Goal: Task Accomplishment & Management: Manage account settings

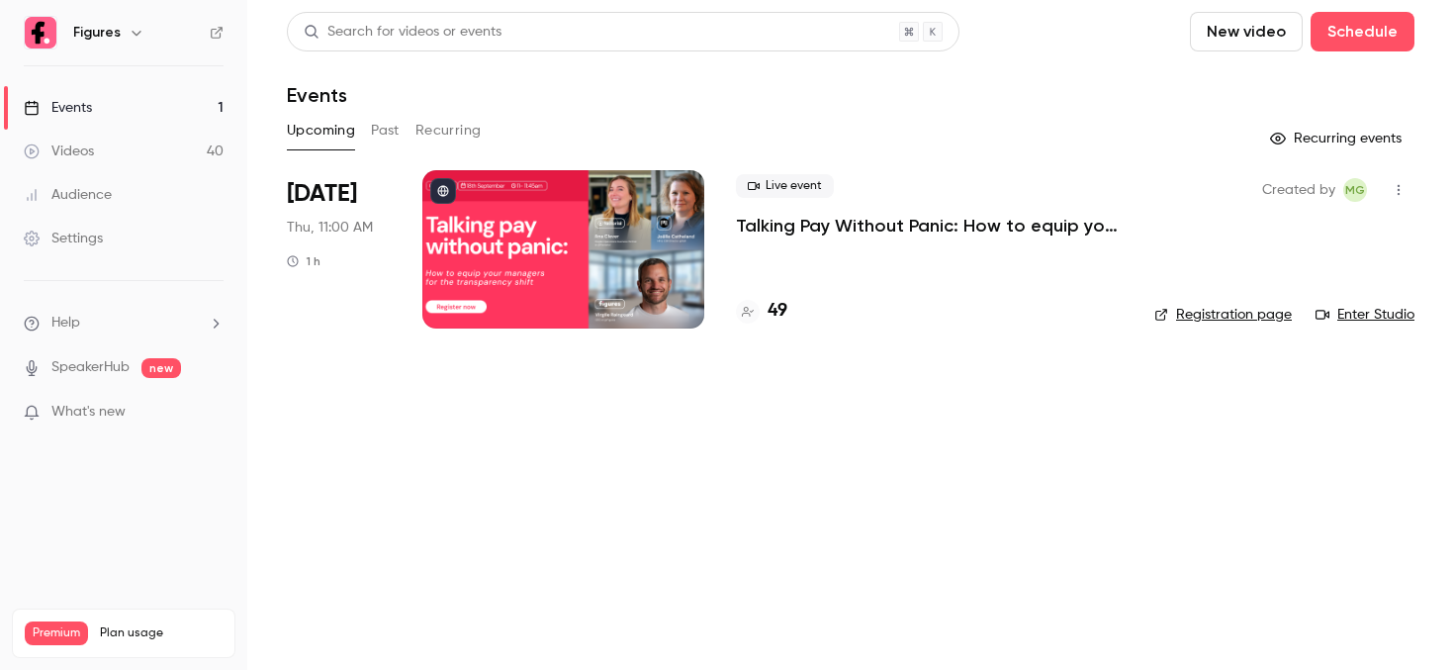
click at [509, 220] on div at bounding box center [563, 249] width 282 height 158
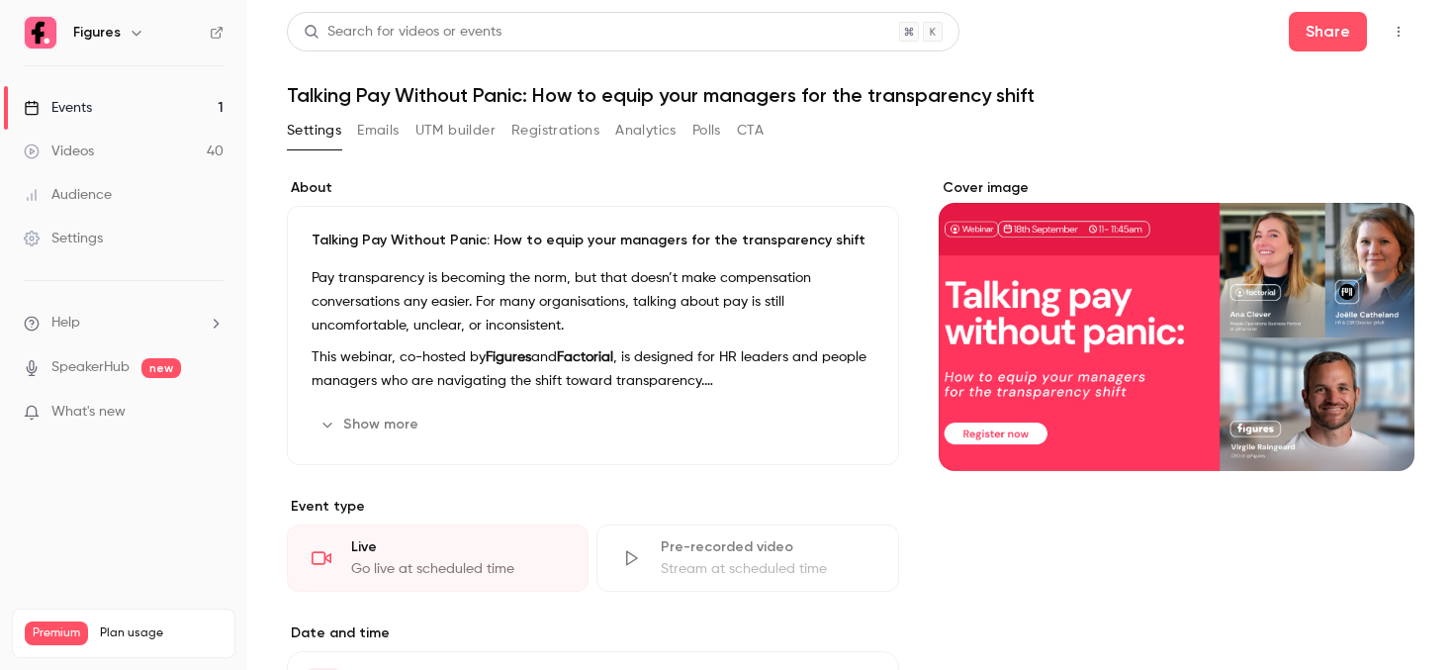
click at [551, 136] on button "Registrations" at bounding box center [555, 131] width 88 height 32
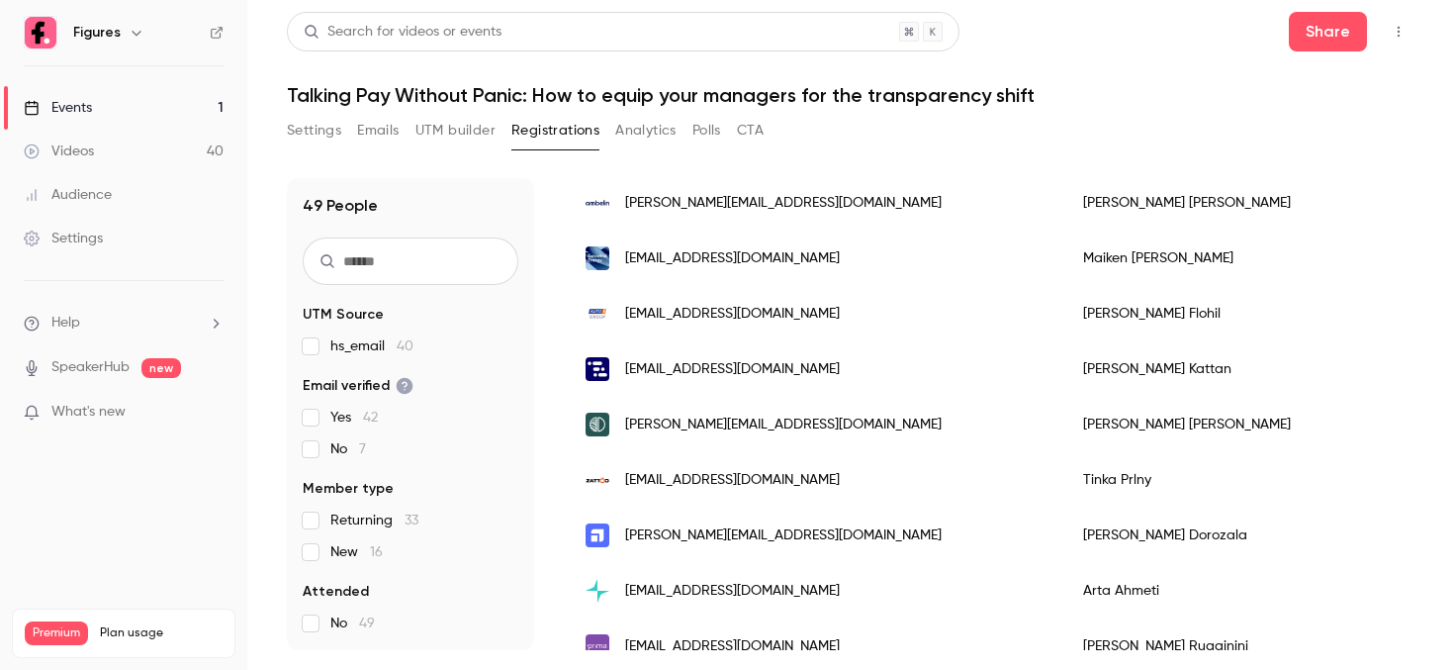
scroll to position [215, 0]
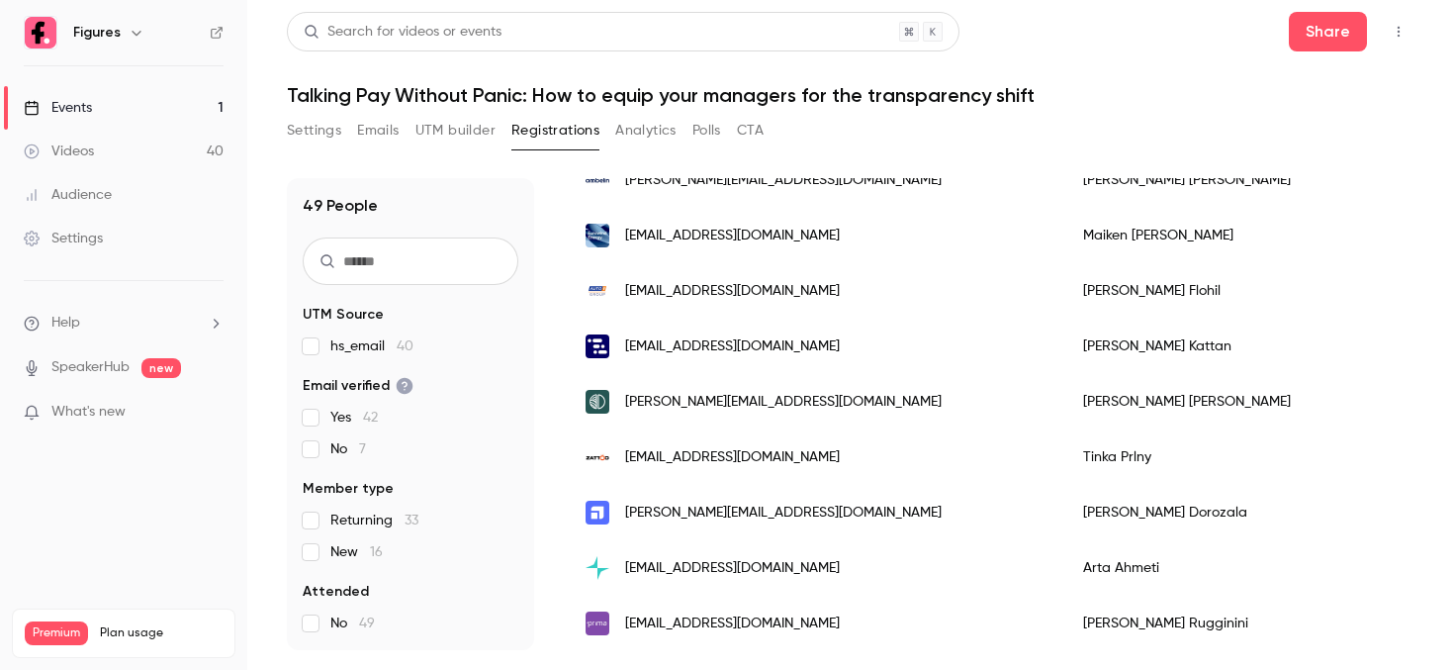
click at [429, 264] on input "text" at bounding box center [411, 260] width 216 height 47
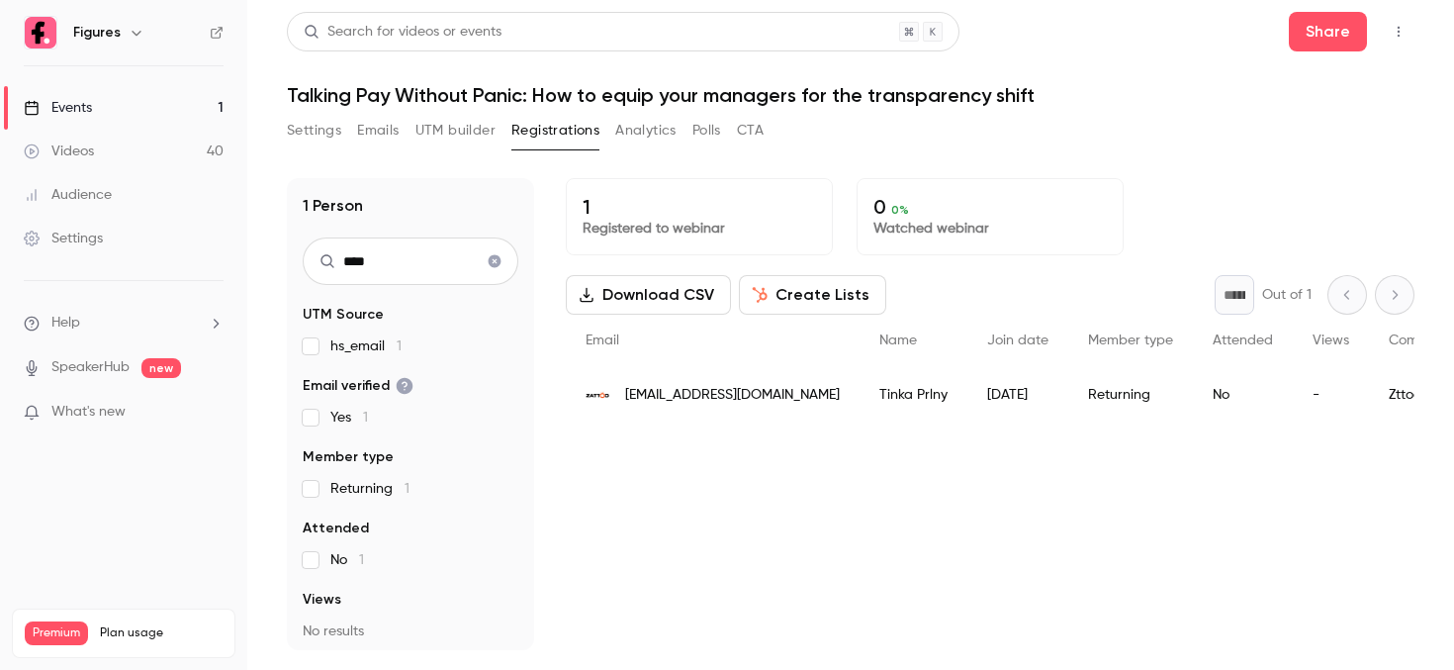
type input "****"
click at [718, 395] on span "[EMAIL_ADDRESS][DOMAIN_NAME]" at bounding box center [732, 395] width 215 height 21
